Goal: Navigation & Orientation: Find specific page/section

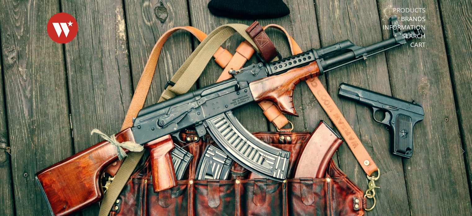
click at [408, 11] on link "Products" at bounding box center [409, 10] width 33 height 8
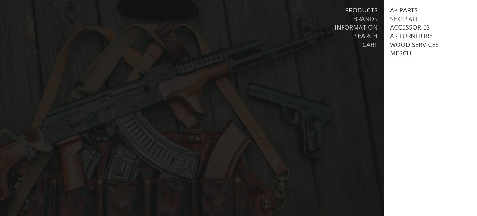
click at [405, 8] on link "AK Parts" at bounding box center [404, 10] width 28 height 8
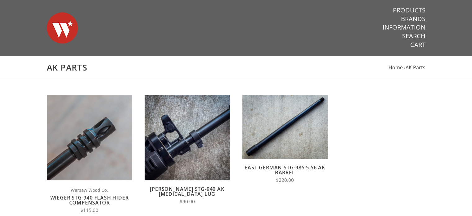
click at [407, 11] on link "Products" at bounding box center [409, 10] width 33 height 8
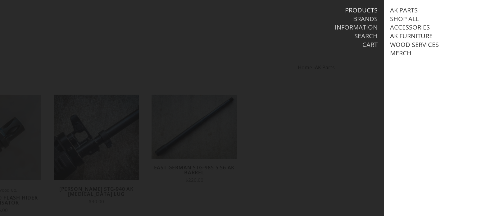
click at [403, 37] on link "AK Furniture" at bounding box center [411, 36] width 43 height 8
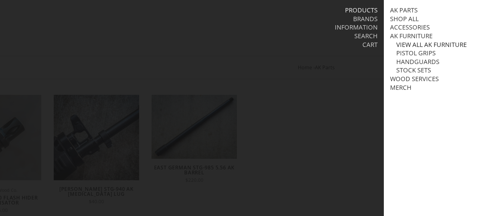
click at [410, 49] on link "View all AK Furniture" at bounding box center [431, 45] width 70 height 8
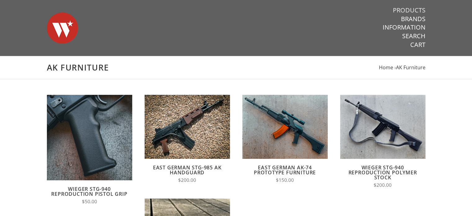
click at [407, 7] on link "Products" at bounding box center [409, 10] width 33 height 8
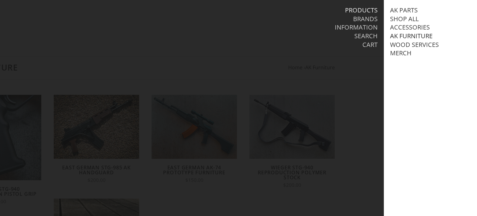
click at [406, 35] on link "AK Furniture" at bounding box center [411, 36] width 43 height 8
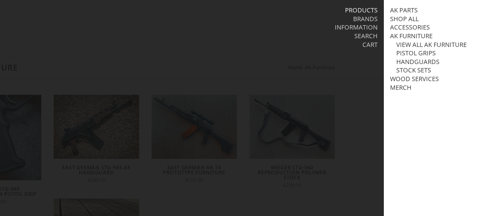
click at [360, 45] on li "Cart" at bounding box center [308, 45] width 137 height 9
click at [354, 79] on div at bounding box center [238, 108] width 477 height 216
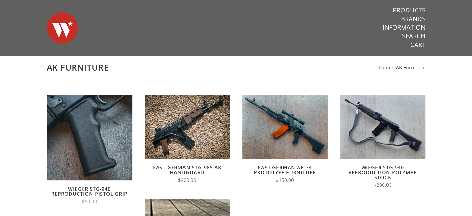
click at [408, 8] on link "Products" at bounding box center [409, 10] width 33 height 8
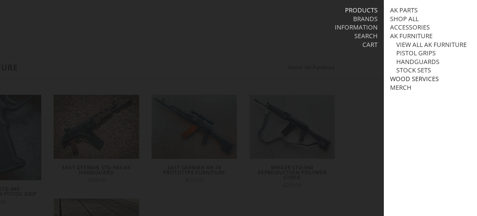
click at [409, 83] on link "Wood Services" at bounding box center [414, 79] width 49 height 8
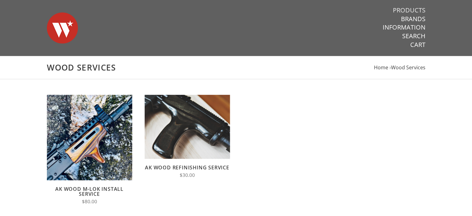
click at [413, 12] on link "Products" at bounding box center [409, 10] width 33 height 8
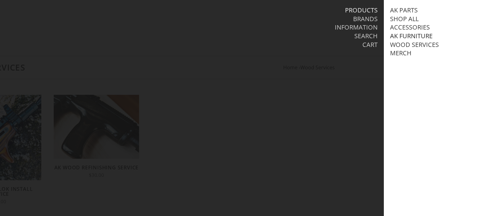
click at [407, 36] on link "AK Furniture" at bounding box center [411, 36] width 43 height 8
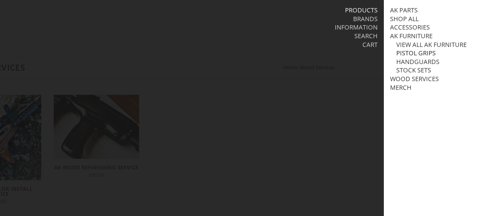
click at [410, 57] on link "Pistol Grips" at bounding box center [415, 53] width 39 height 8
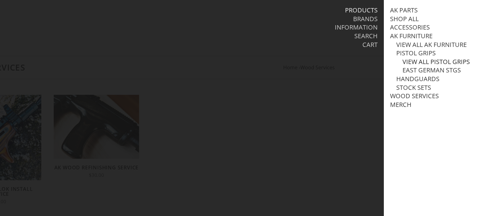
click at [414, 66] on link "View all Pistol Grips" at bounding box center [435, 62] width 67 height 8
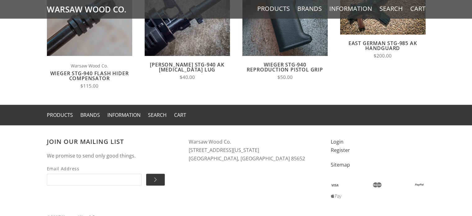
scroll to position [532, 0]
